Goal: Transaction & Acquisition: Purchase product/service

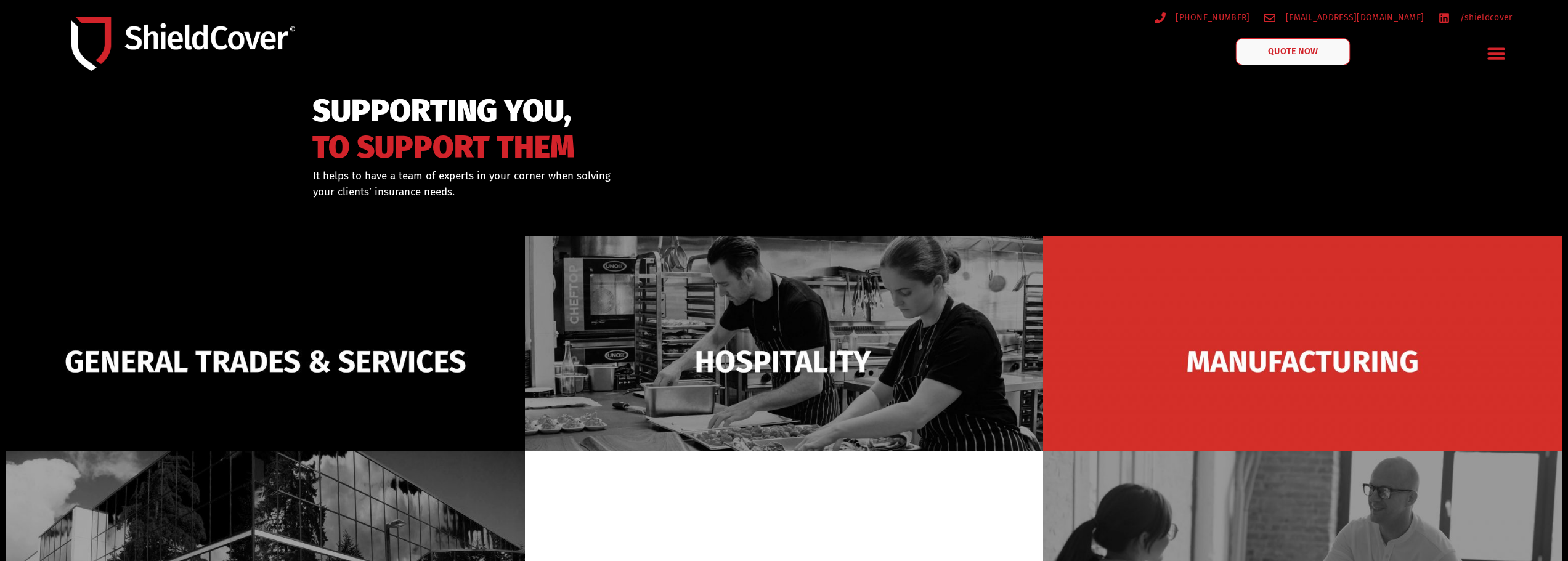
click at [1287, 42] on link "QUOTE NOW" at bounding box center [1292, 51] width 114 height 27
click at [1276, 50] on span "QUOTE NOW" at bounding box center [1292, 52] width 49 height 8
drag, startPoint x: 0, startPoint y: 0, endPoint x: 1304, endPoint y: 42, distance: 1304.7
click at [1304, 42] on link "QUOTE NOW" at bounding box center [1292, 51] width 114 height 27
